Goal: Check status: Check status

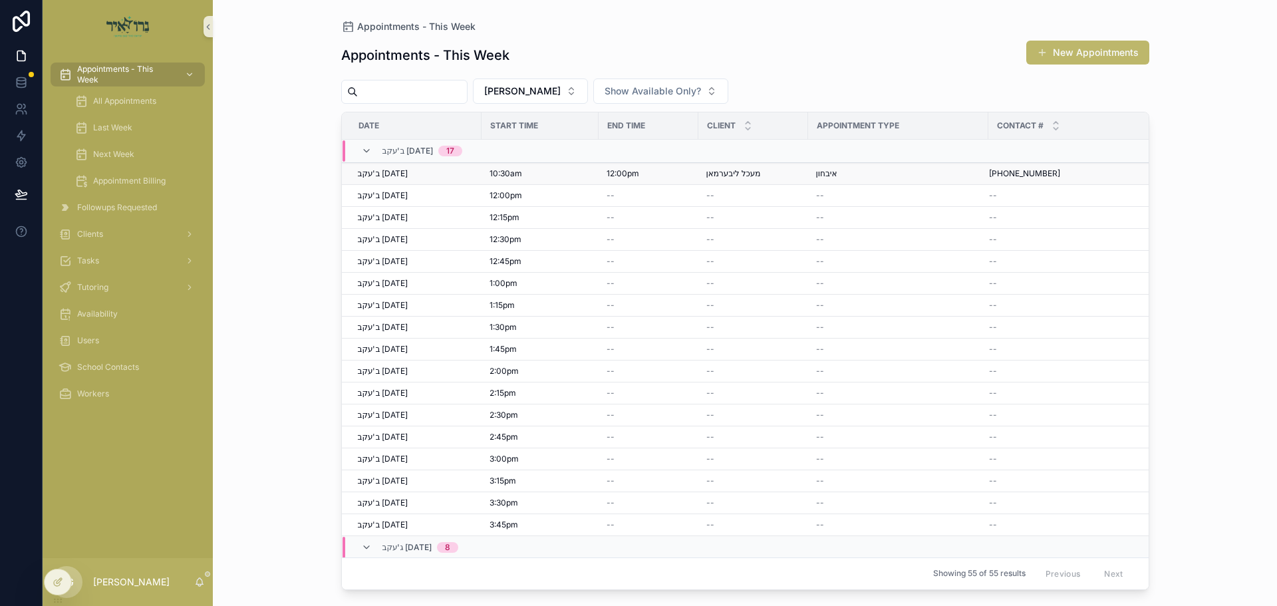
click at [729, 168] on td "מעכל ליבערמאן מעכל ליבערמאן" at bounding box center [753, 174] width 110 height 22
click at [733, 174] on span "מעכל ליבערמאן" at bounding box center [733, 173] width 55 height 11
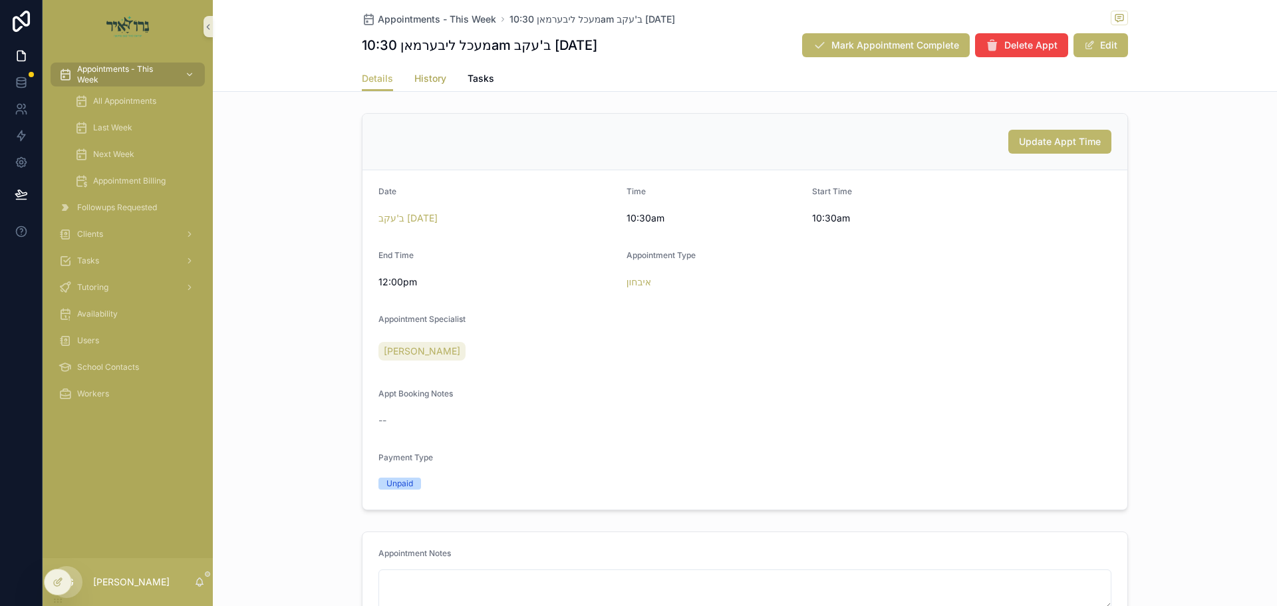
click at [418, 78] on span "History" at bounding box center [430, 78] width 32 height 13
